Goal: Contribute content

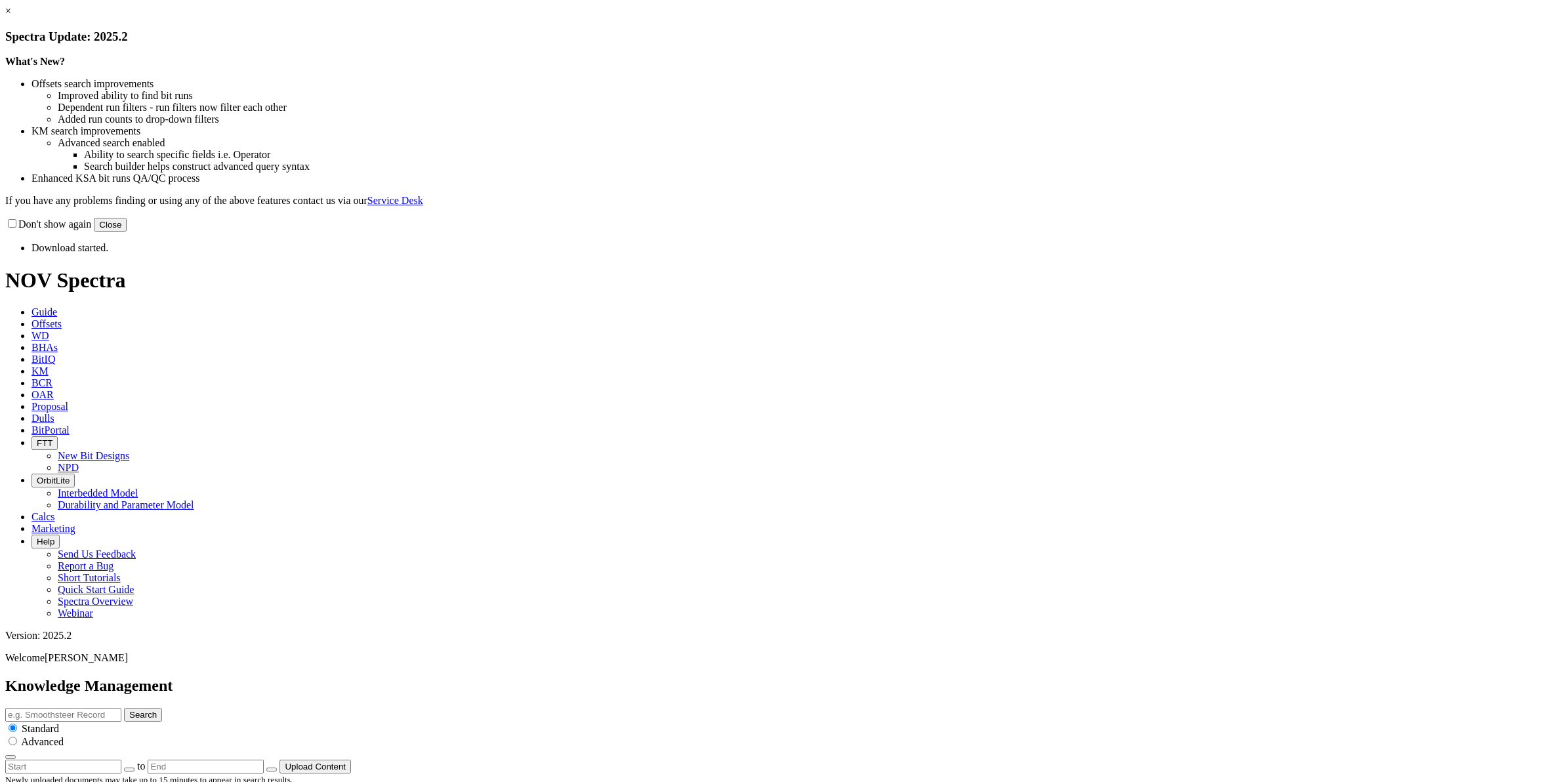
click at [126, 231] on button "Close" at bounding box center [110, 225] width 33 height 14
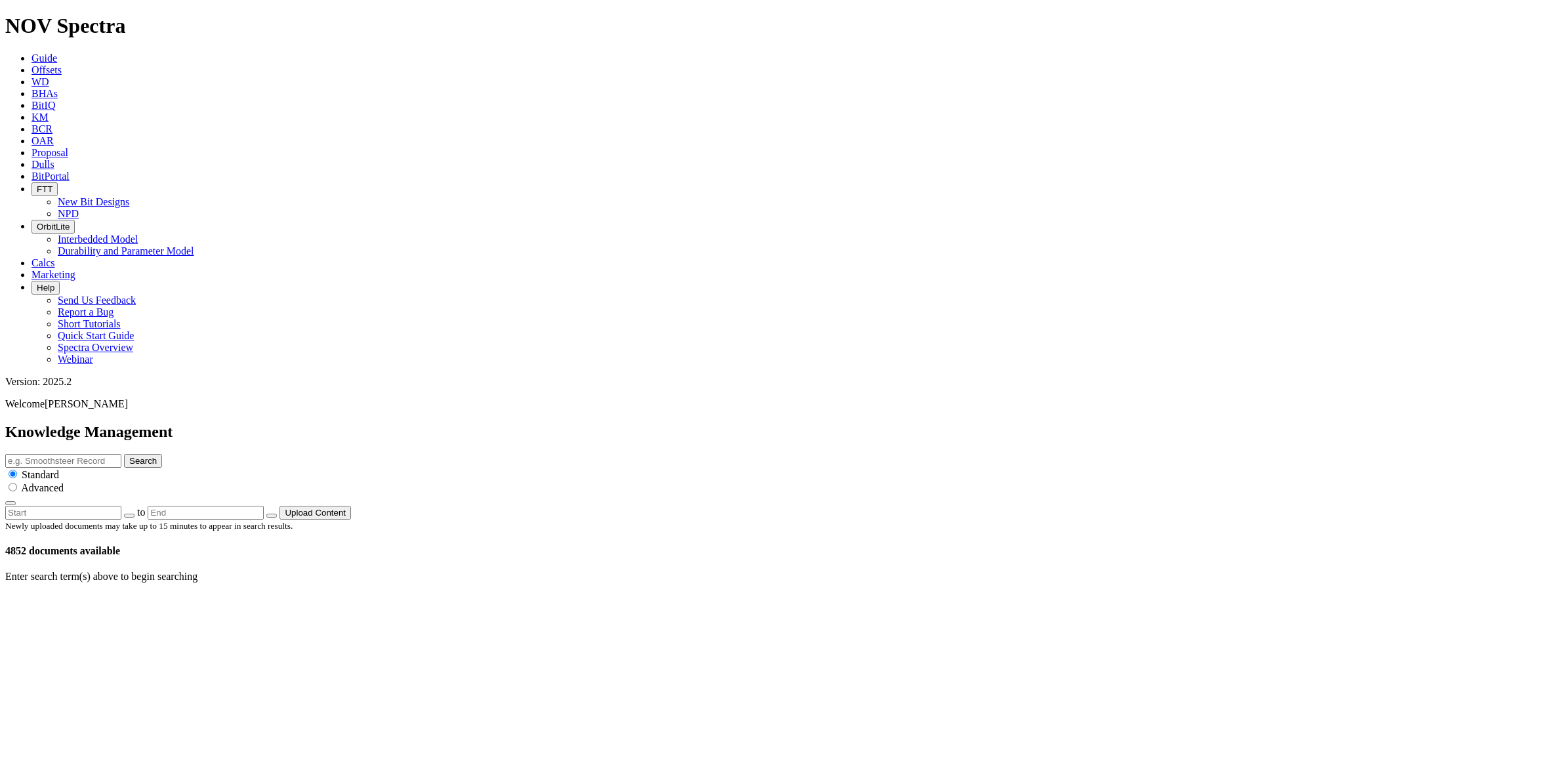
click at [121, 454] on input "text" at bounding box center [63, 461] width 117 height 14
click at [351, 506] on button "Upload Content" at bounding box center [315, 512] width 71 height 14
click at [1489, 454] on span "Search Standard Advanced to Upload Content" at bounding box center [783, 486] width 1557 height 63
